Goal: Information Seeking & Learning: Check status

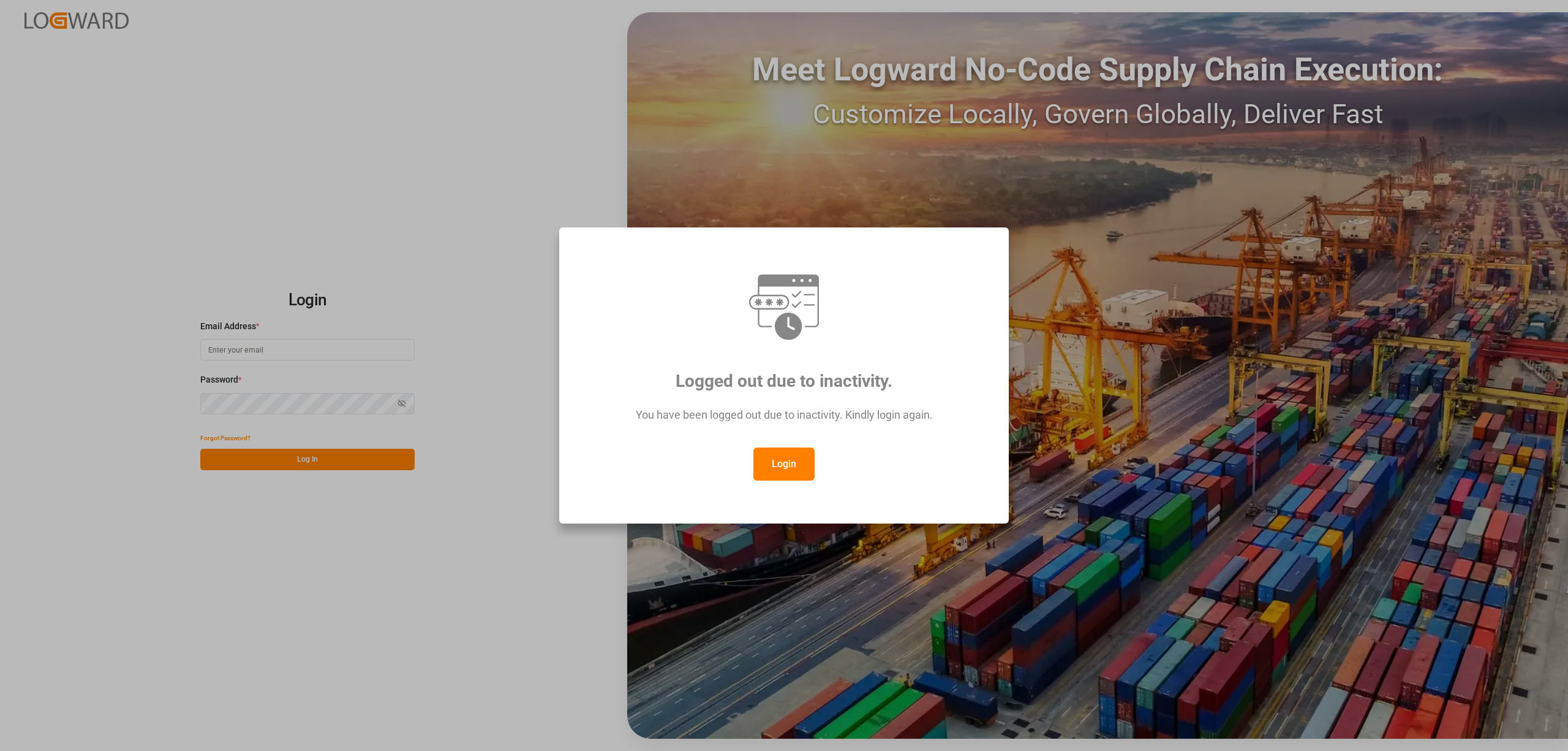
click at [774, 469] on button "Login" at bounding box center [784, 464] width 62 height 33
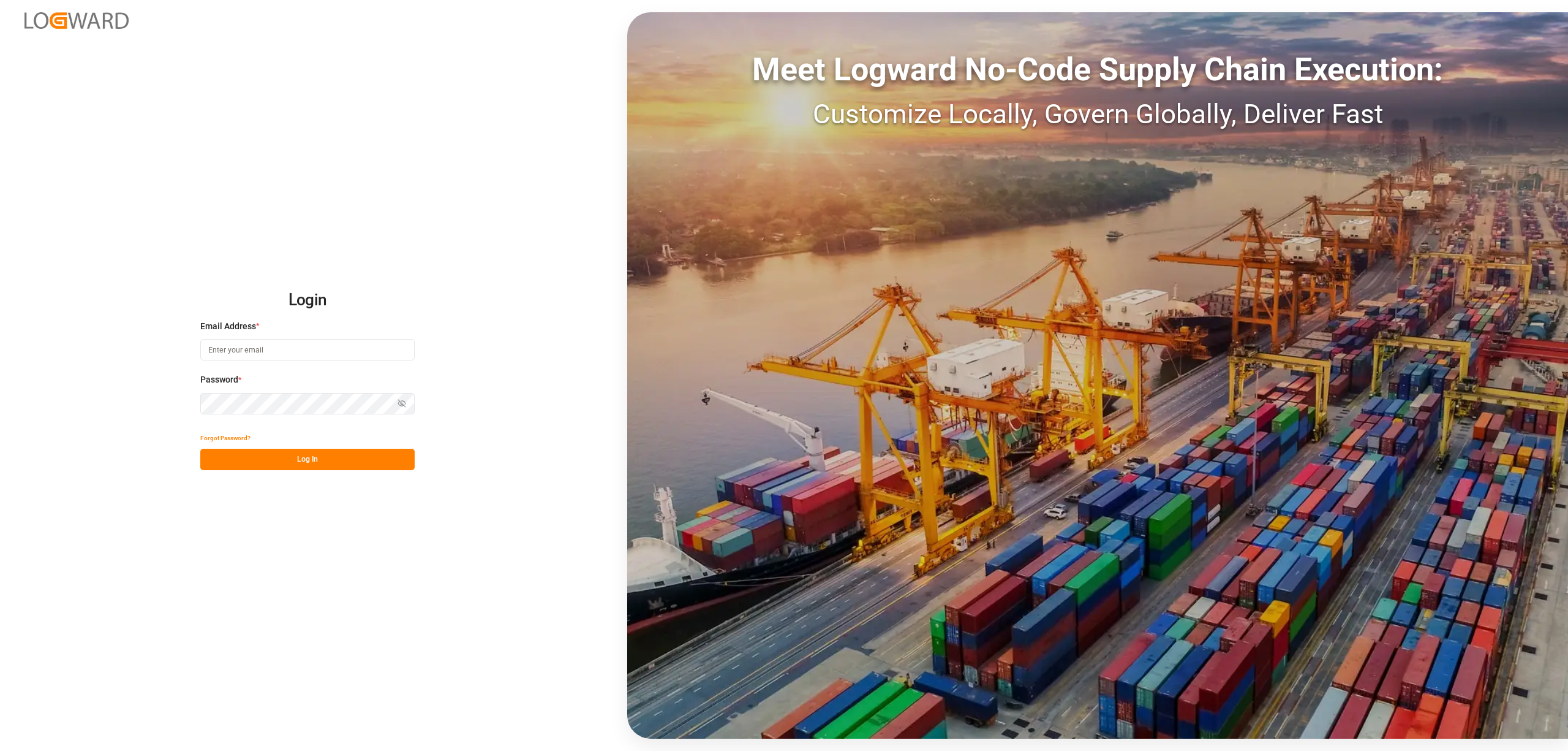
click at [250, 352] on input at bounding box center [307, 349] width 214 height 22
type input "[PERSON_NAME][EMAIL_ADDRESS][PERSON_NAME][DOMAIN_NAME]"
click at [346, 467] on button "Log In" at bounding box center [307, 459] width 214 height 22
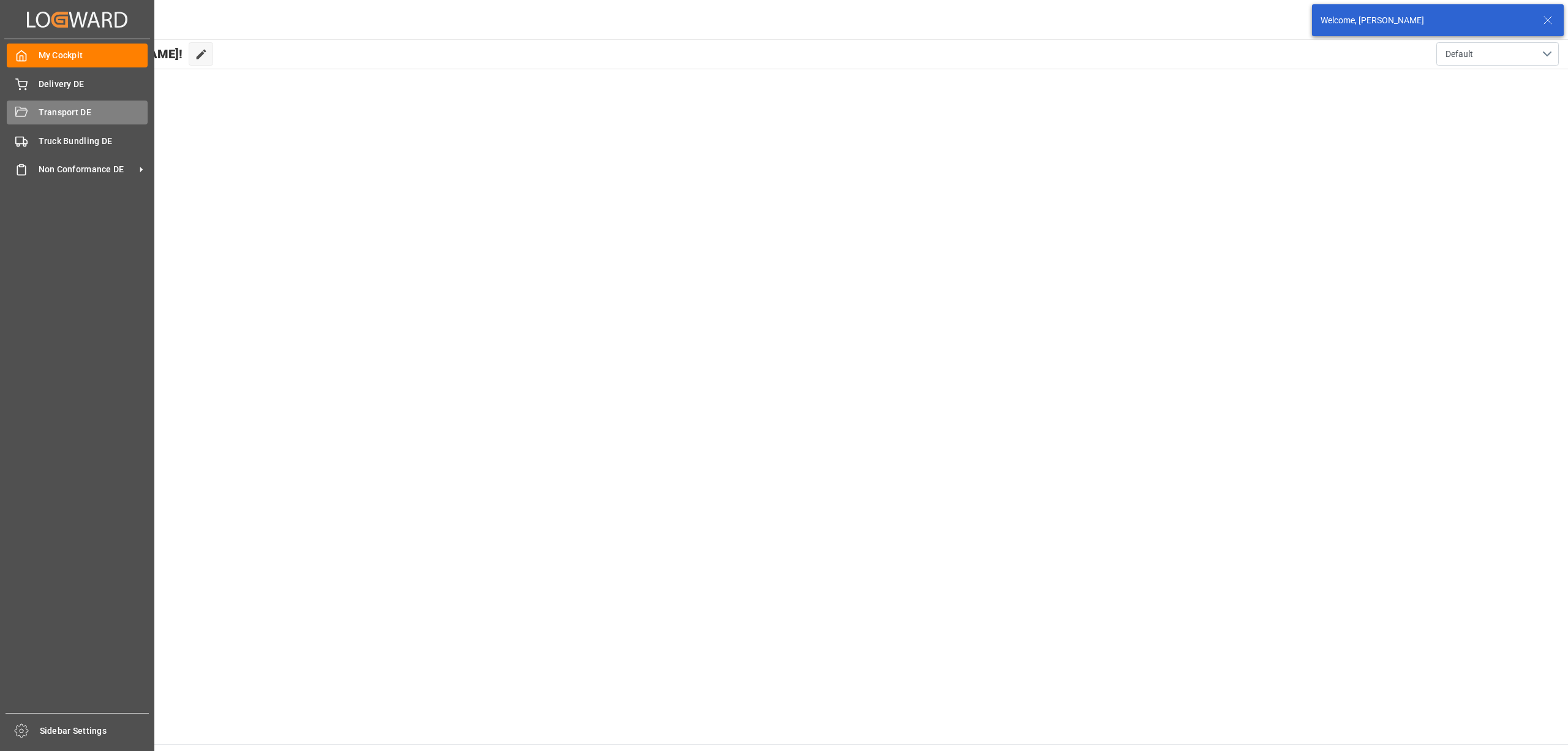
click at [47, 113] on span "Transport DE" at bounding box center [93, 113] width 109 height 13
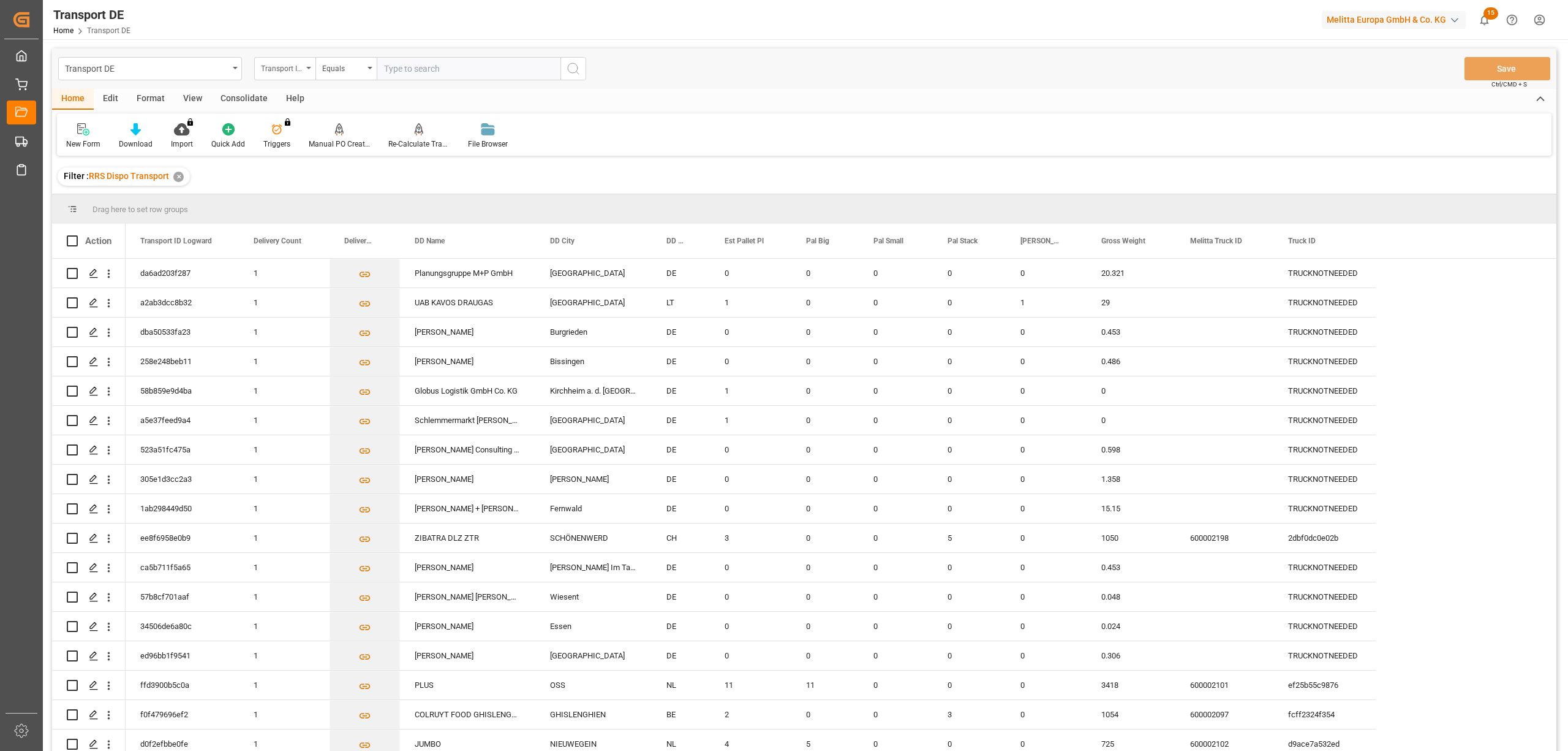
click at [272, 71] on div "Transport ID Logward" at bounding box center [282, 67] width 42 height 14
type input "route"
click at [292, 128] on div "Route" at bounding box center [346, 125] width 183 height 26
click at [339, 74] on div "Equals" at bounding box center [346, 69] width 62 height 24
click at [354, 199] on div "Starts with" at bounding box center [407, 202] width 183 height 26
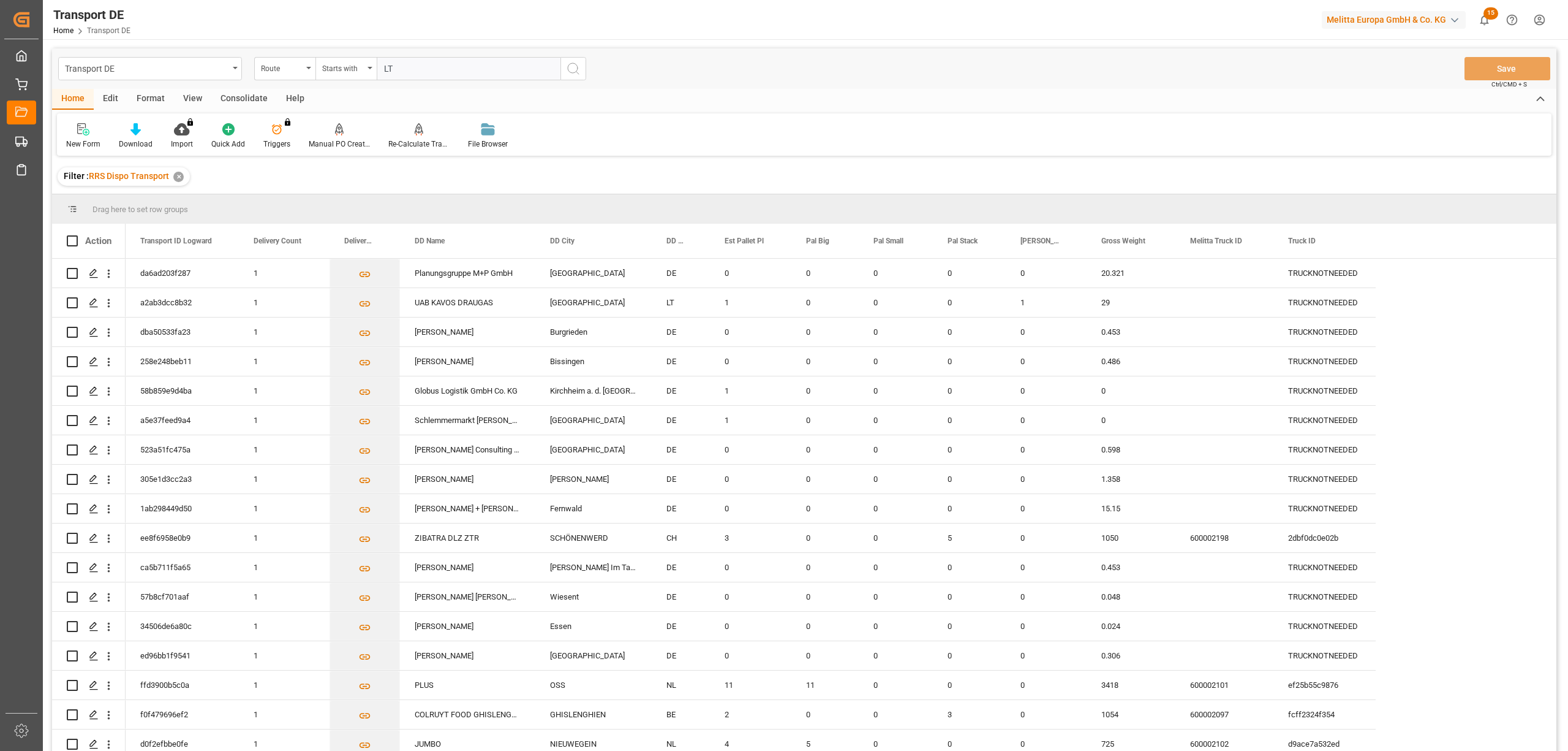
type input "LT"
click at [245, 101] on div "Consolidate" at bounding box center [244, 100] width 65 height 21
click at [99, 140] on div "Consolidation List" at bounding box center [96, 144] width 60 height 11
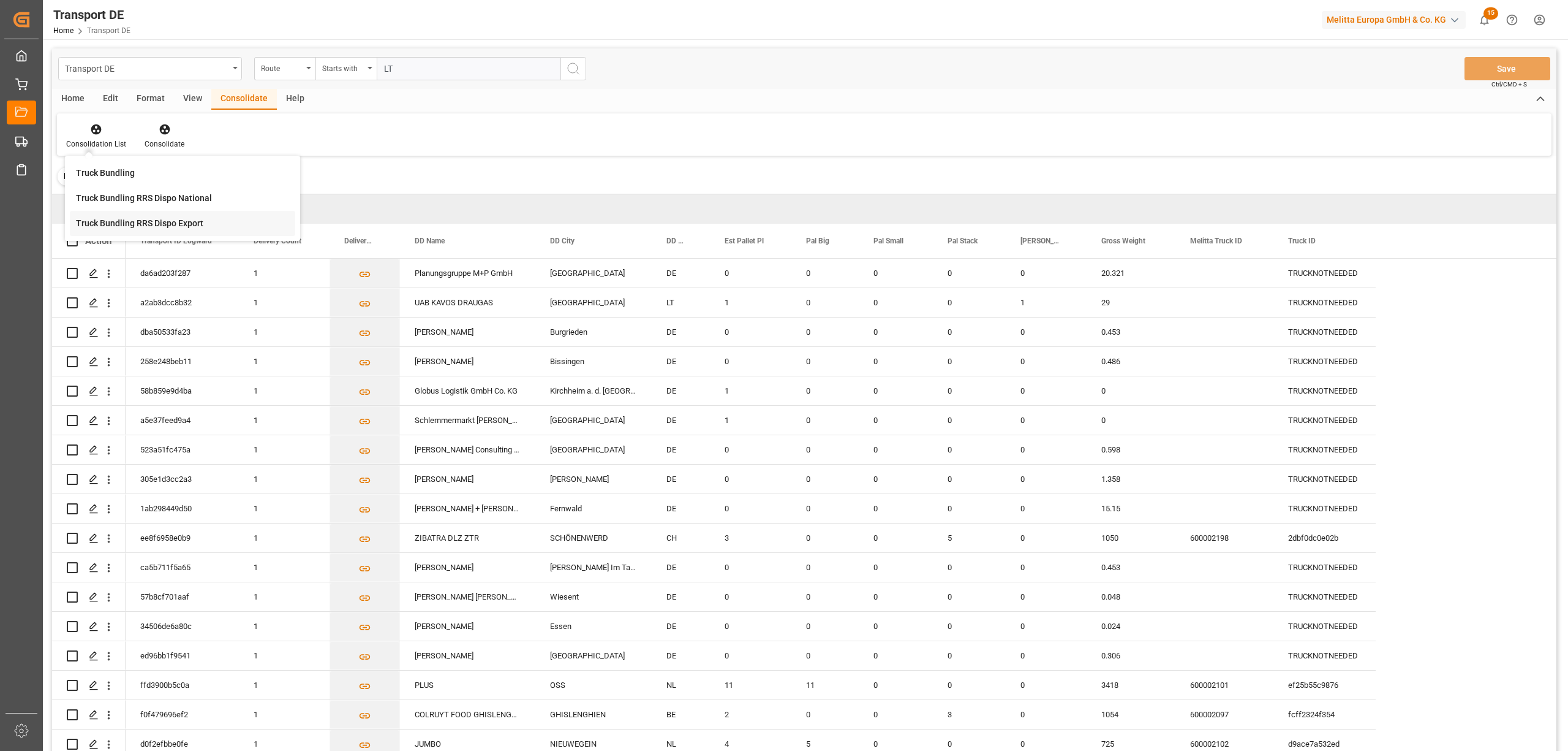
click at [128, 231] on div "Truck Bundling RRS Dispo Export" at bounding box center [183, 223] width 225 height 25
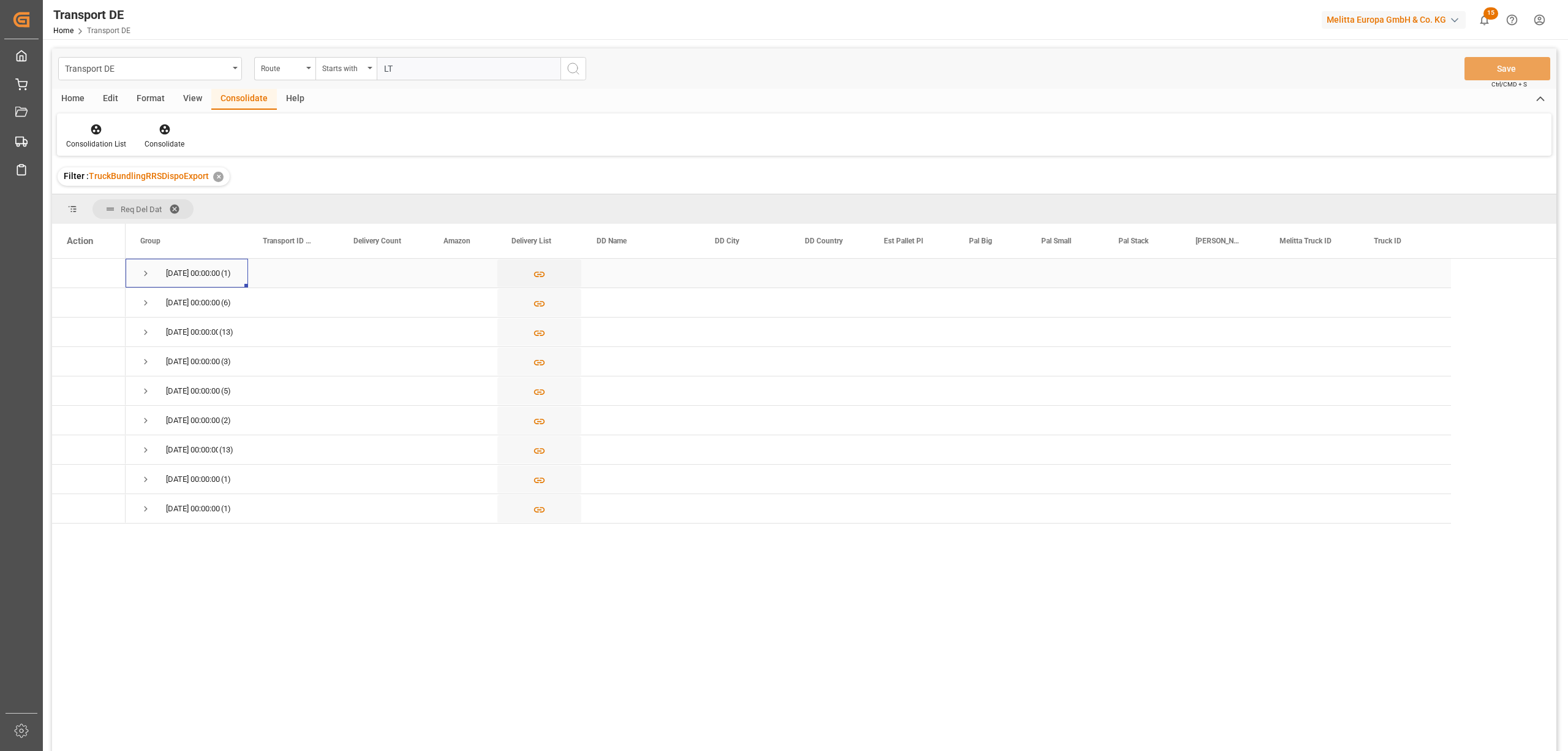
click at [143, 269] on span "Press SPACE to select this row." at bounding box center [145, 273] width 11 height 11
click at [401, 71] on input "LT" at bounding box center [468, 69] width 184 height 24
click at [594, 72] on div "Transport DE Route Starts with LT Save Ctrl/CMD + S" at bounding box center [804, 69] width 1504 height 41
click at [572, 69] on icon "search button" at bounding box center [573, 69] width 14 height 14
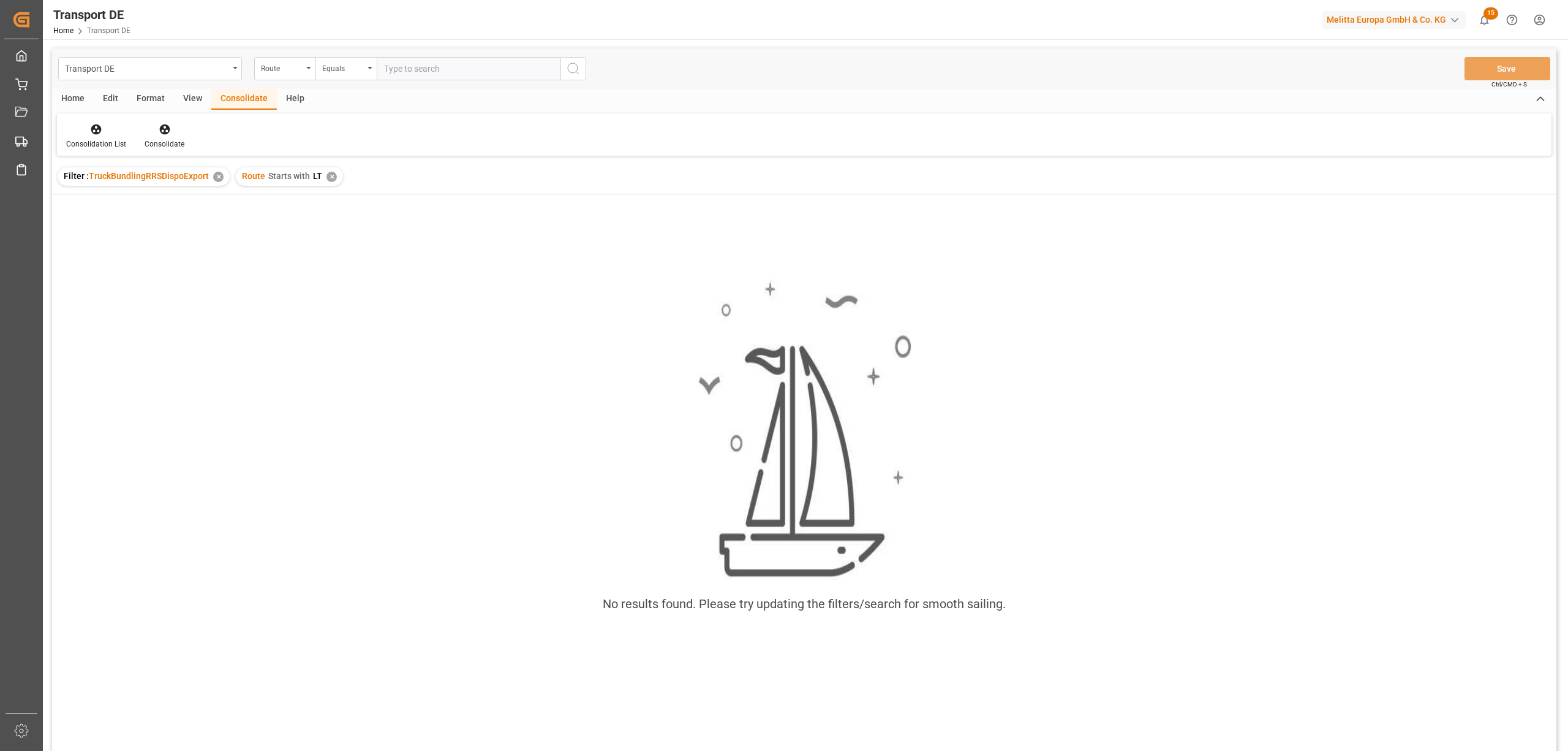
click at [328, 174] on div "✕" at bounding box center [331, 177] width 10 height 10
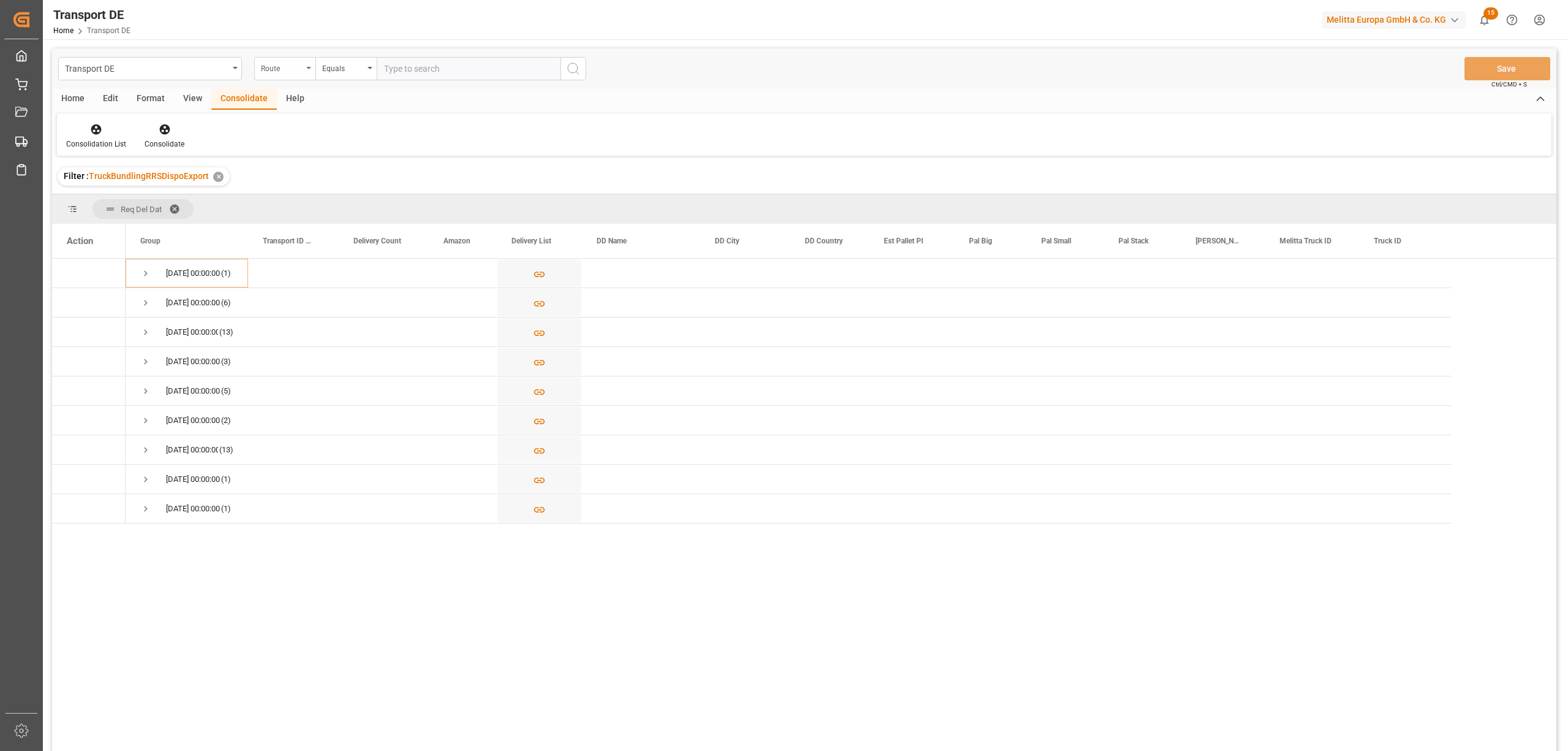
click at [307, 67] on icon "open menu" at bounding box center [308, 68] width 5 height 3
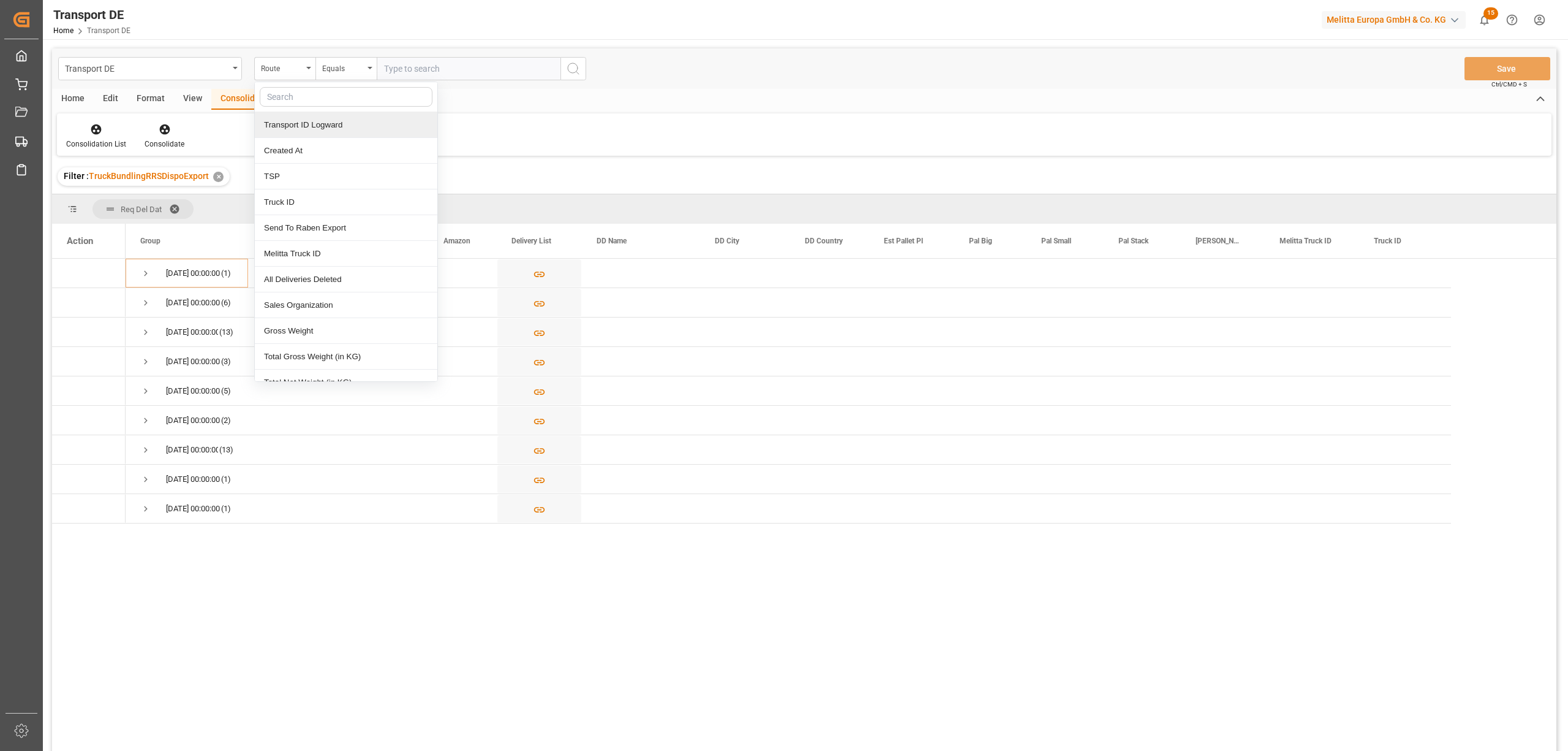
click at [295, 128] on div "Transport ID Logward" at bounding box center [346, 125] width 183 height 26
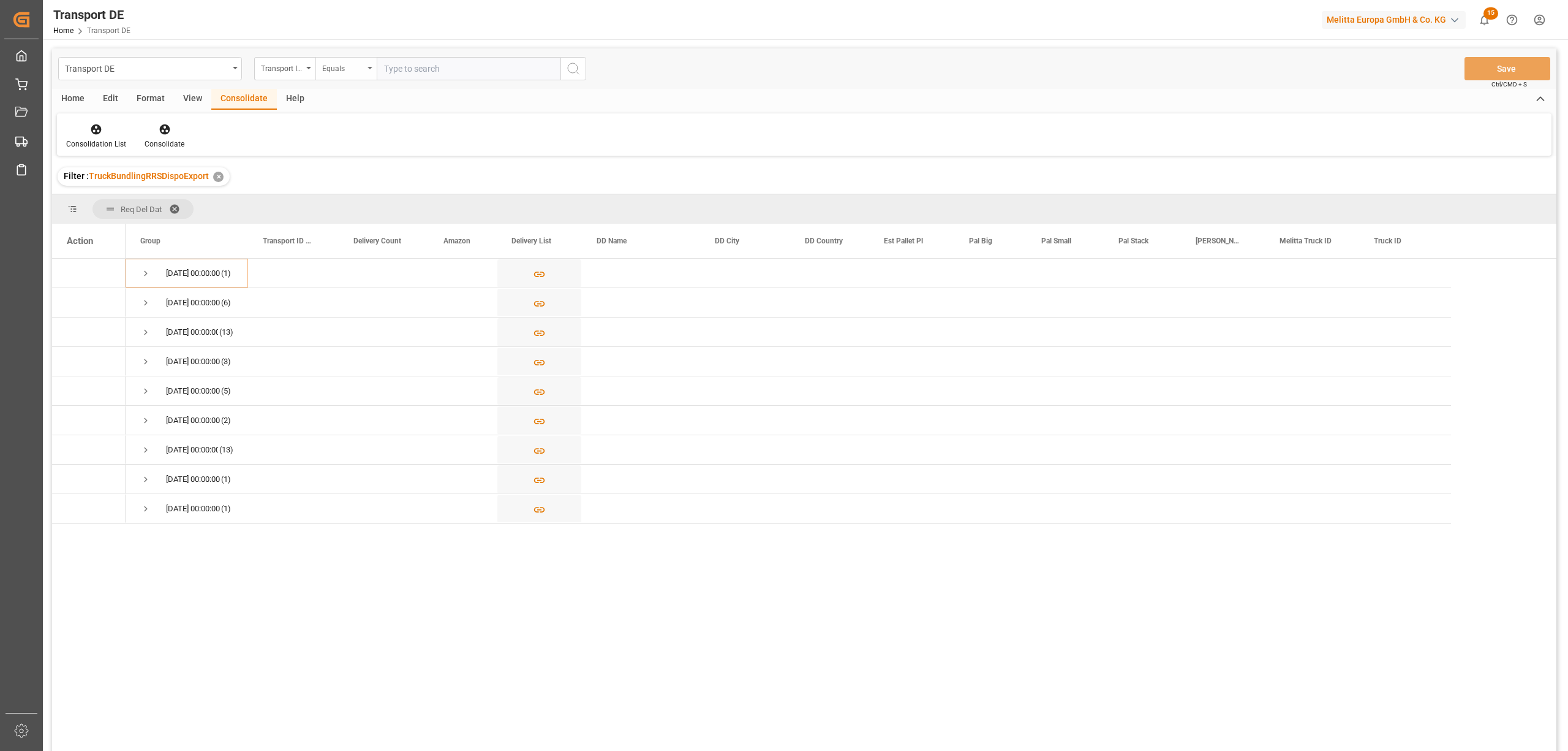
click at [333, 71] on div "Equals" at bounding box center [343, 67] width 42 height 14
click at [353, 207] on div "Starts with" at bounding box center [407, 202] width 183 height 26
click at [409, 67] on input "text" at bounding box center [468, 69] width 184 height 24
type input "a2ab3dcc8b32"
click at [569, 62] on icon "search button" at bounding box center [573, 69] width 14 height 14
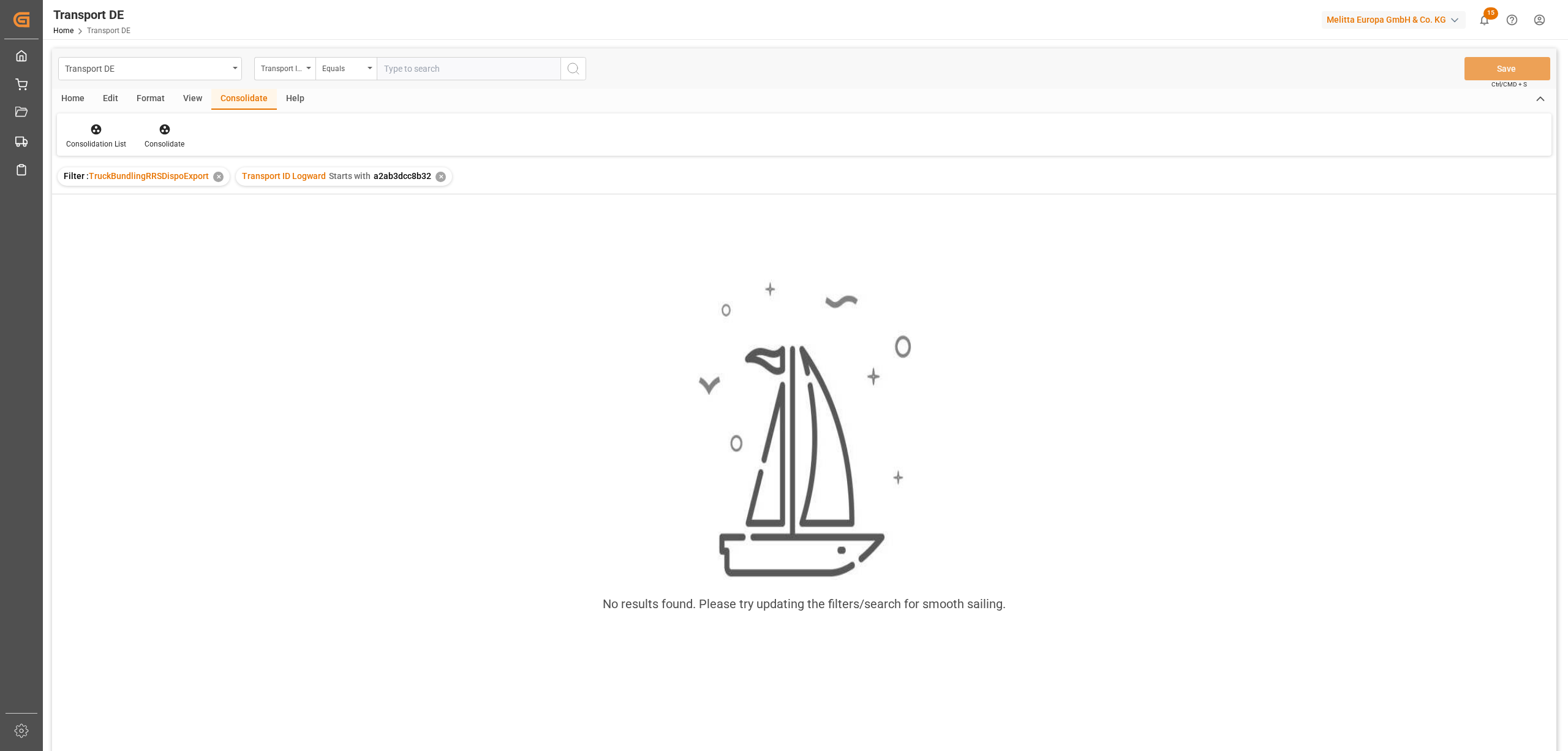
click at [437, 175] on div "✕" at bounding box center [441, 177] width 10 height 10
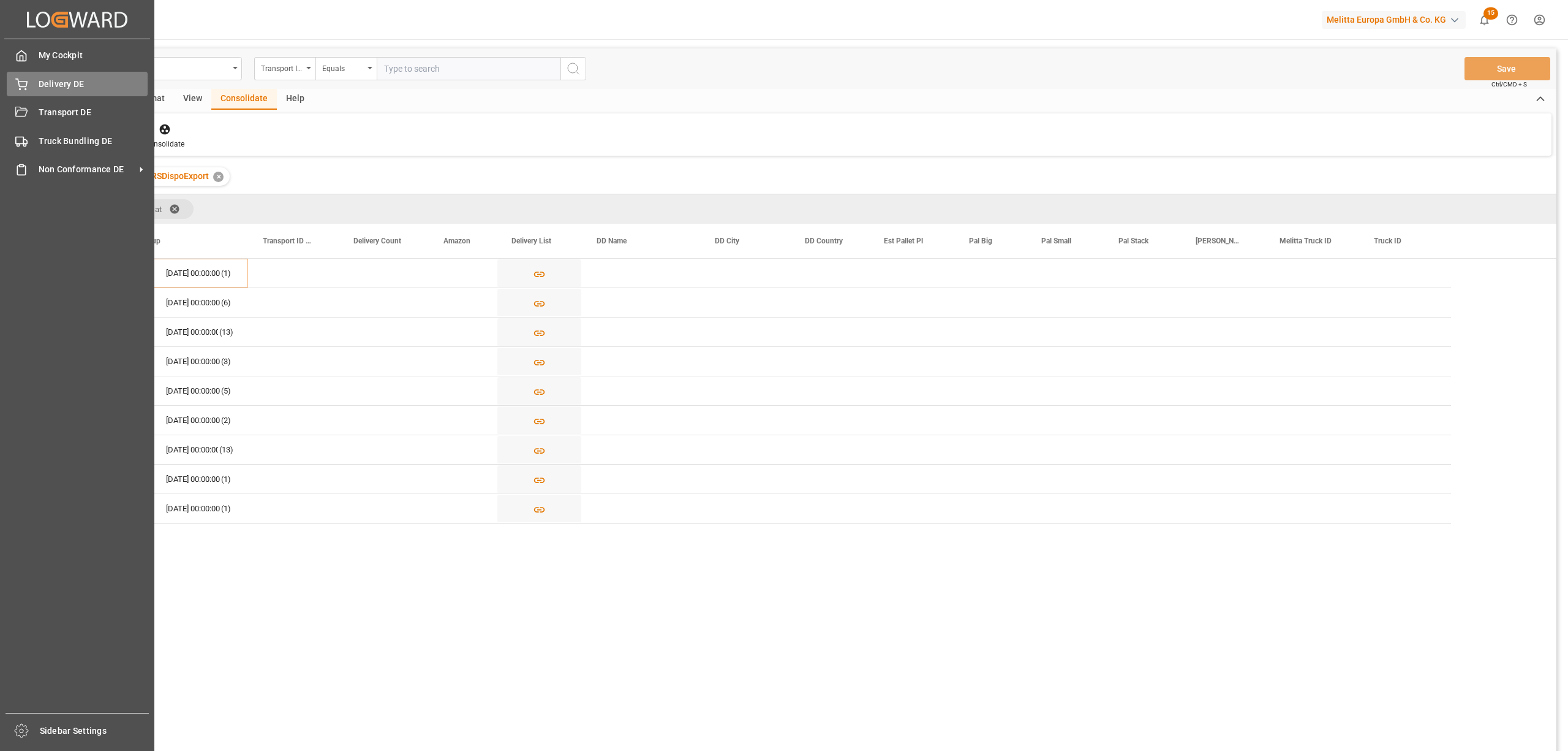
click at [62, 79] on span "Delivery DE" at bounding box center [93, 85] width 109 height 13
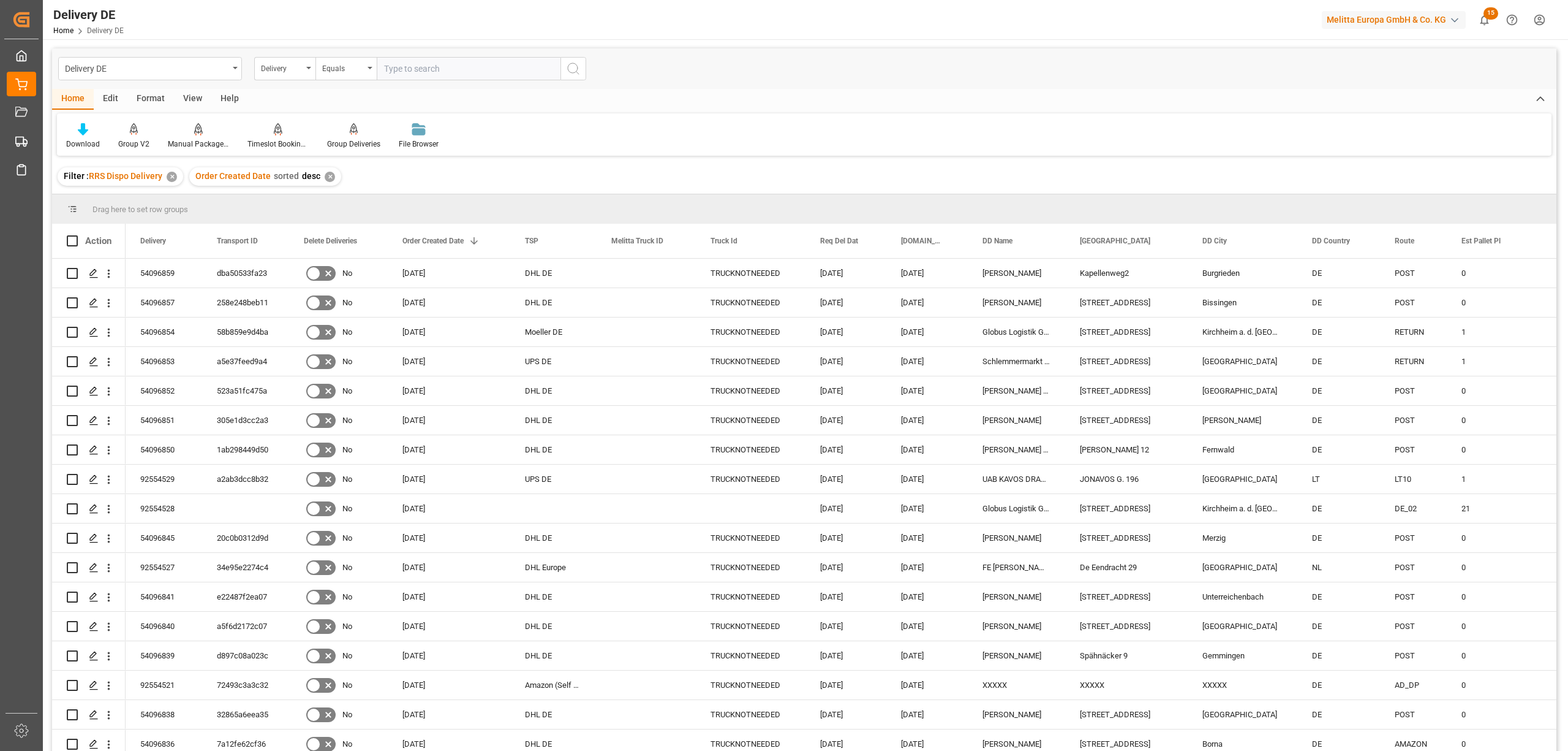
click at [401, 66] on input "text" at bounding box center [468, 69] width 184 height 24
type input "92554529"
click at [571, 69] on icon "search button" at bounding box center [573, 69] width 14 height 14
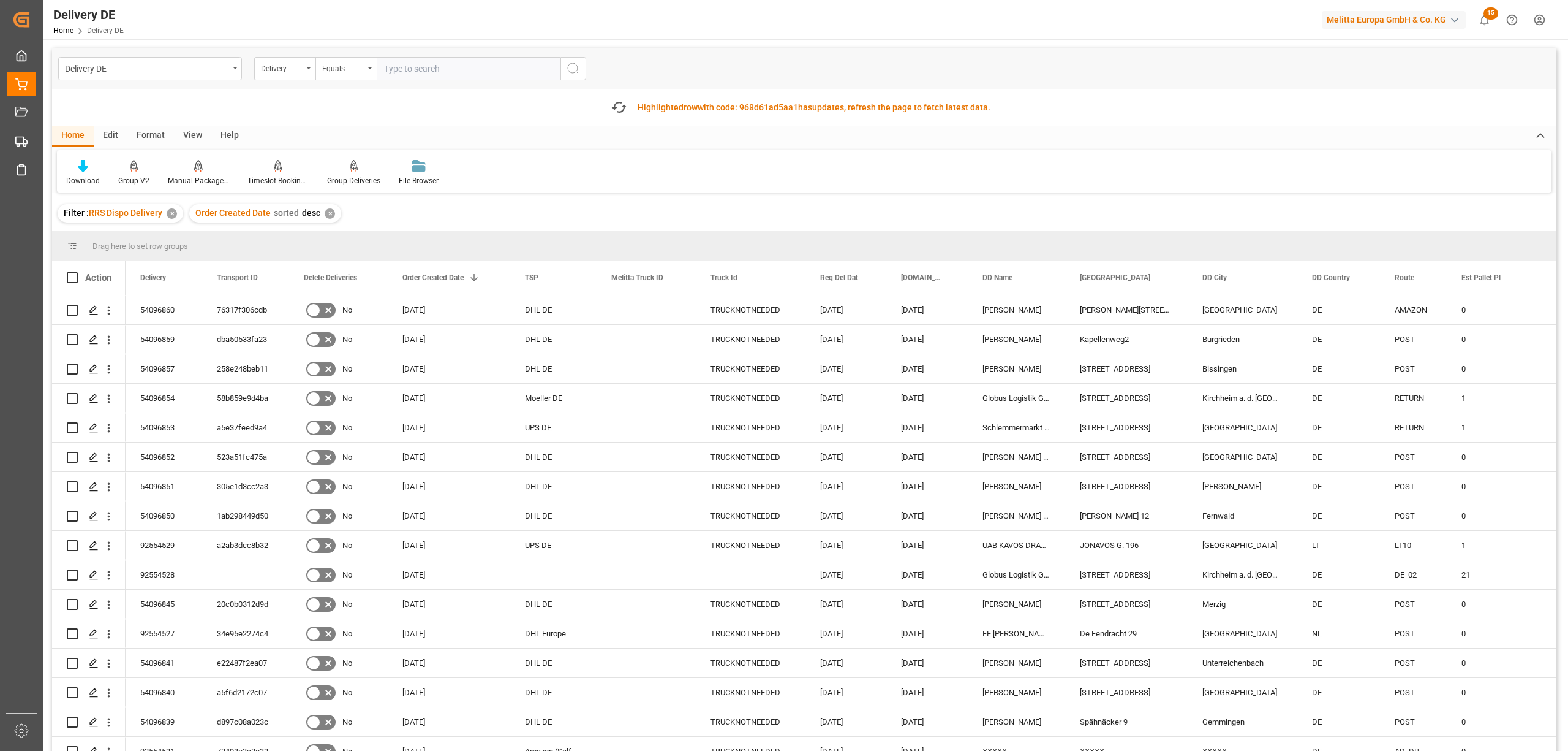
click at [452, 135] on div "Home Edit Format View Help" at bounding box center [804, 136] width 1504 height 21
